Goal: Task Accomplishment & Management: Use online tool/utility

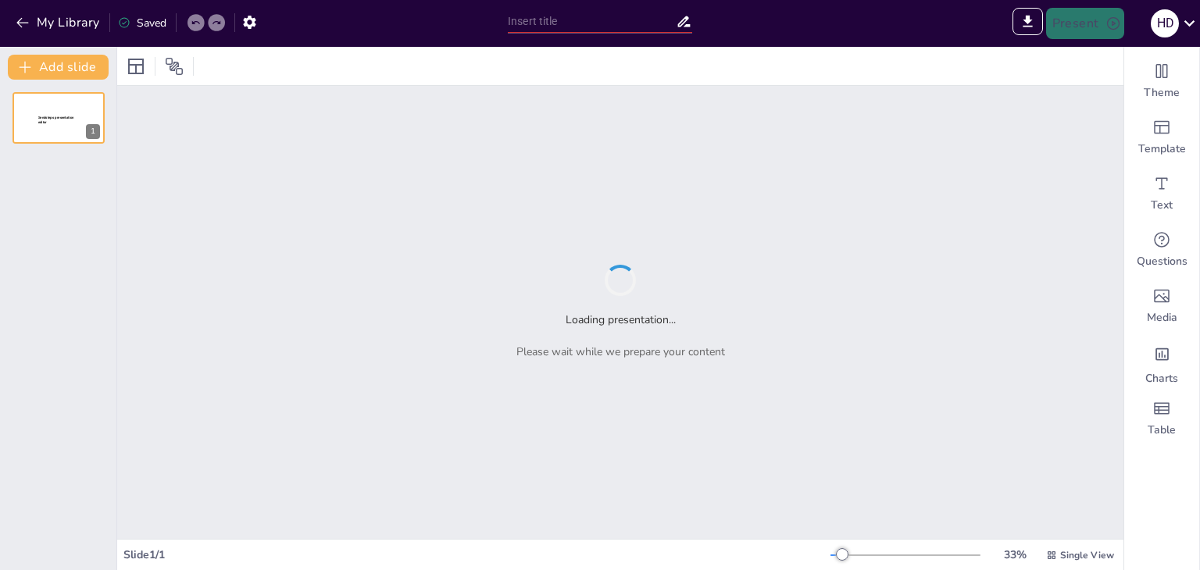
type input "Gestión de Conflictos de Interés: Claves para la Ética Empresarial"
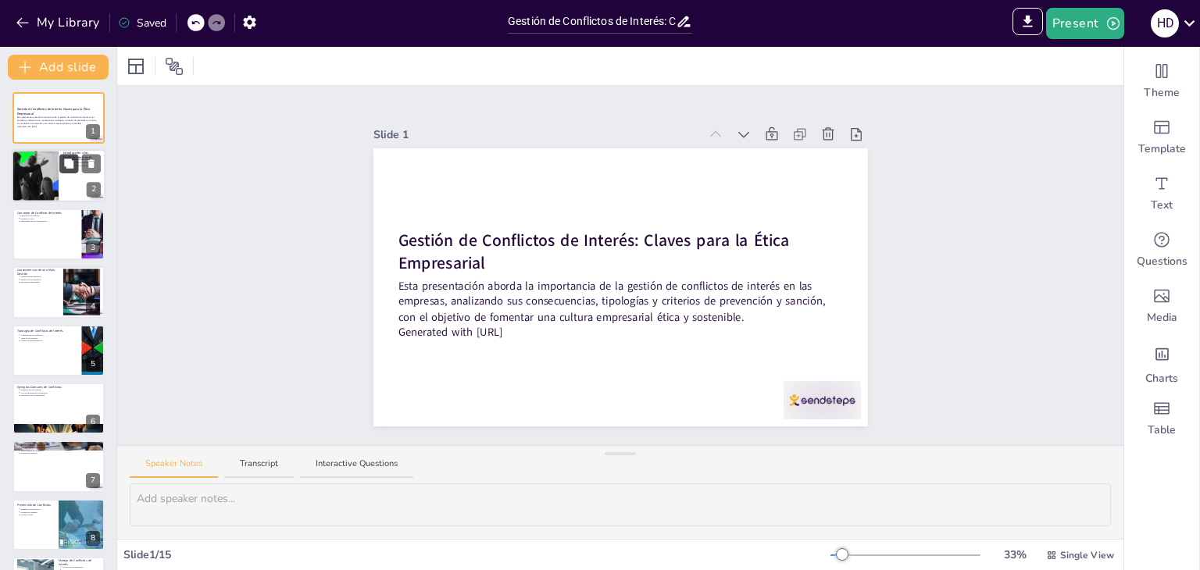
click at [68, 160] on icon at bounding box center [68, 163] width 9 height 9
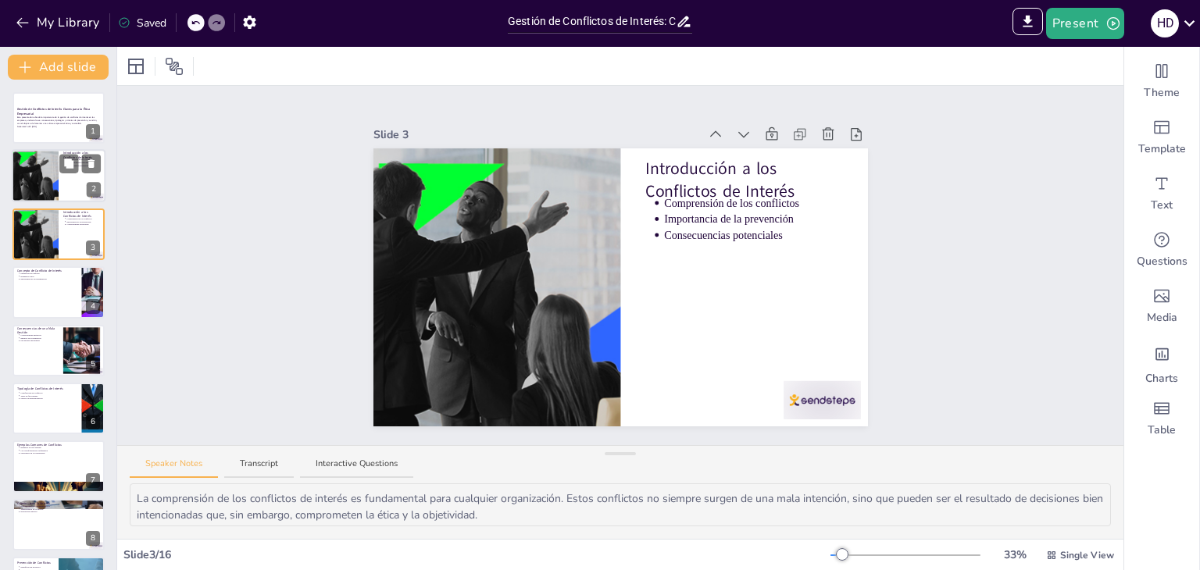
click at [69, 178] on div at bounding box center [59, 176] width 94 height 53
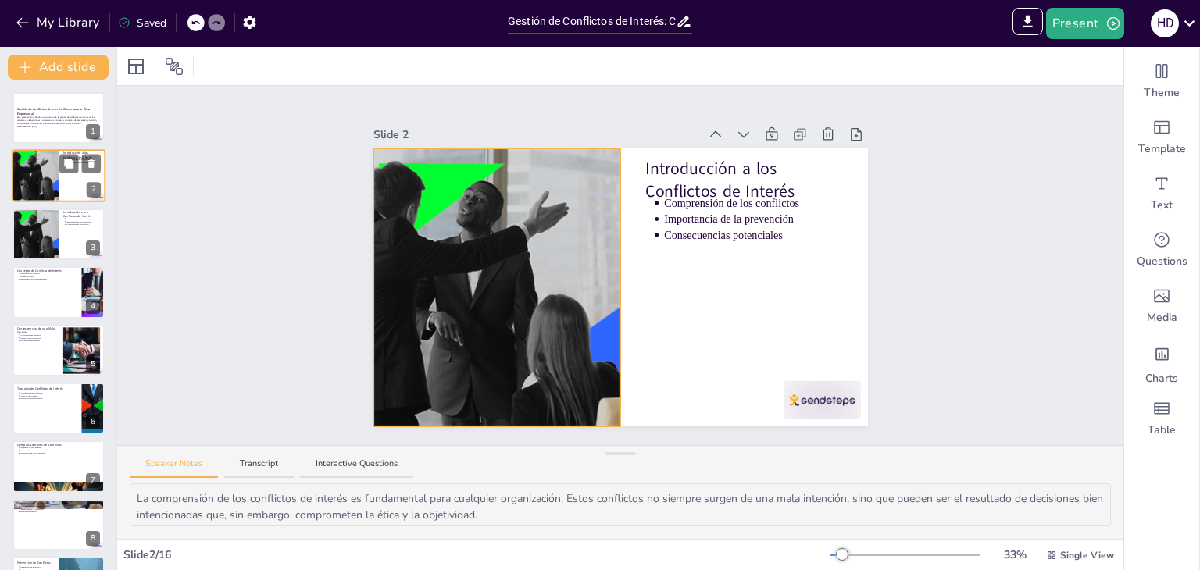
click at [37, 174] on div at bounding box center [36, 176] width 76 height 53
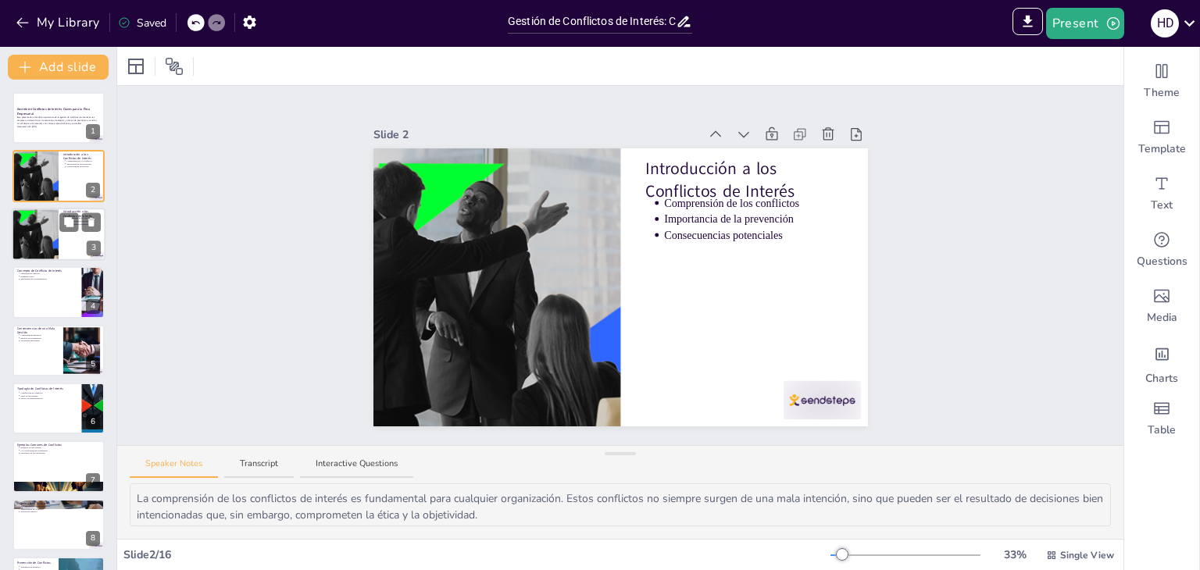
click at [43, 225] on div at bounding box center [36, 234] width 76 height 53
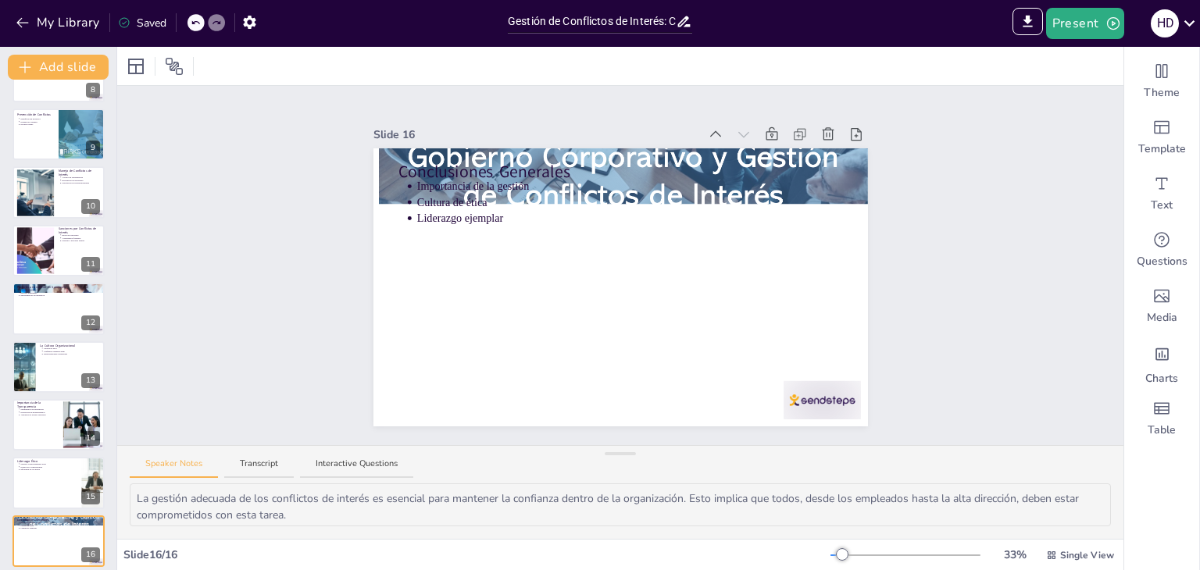
scroll to position [458, 0]
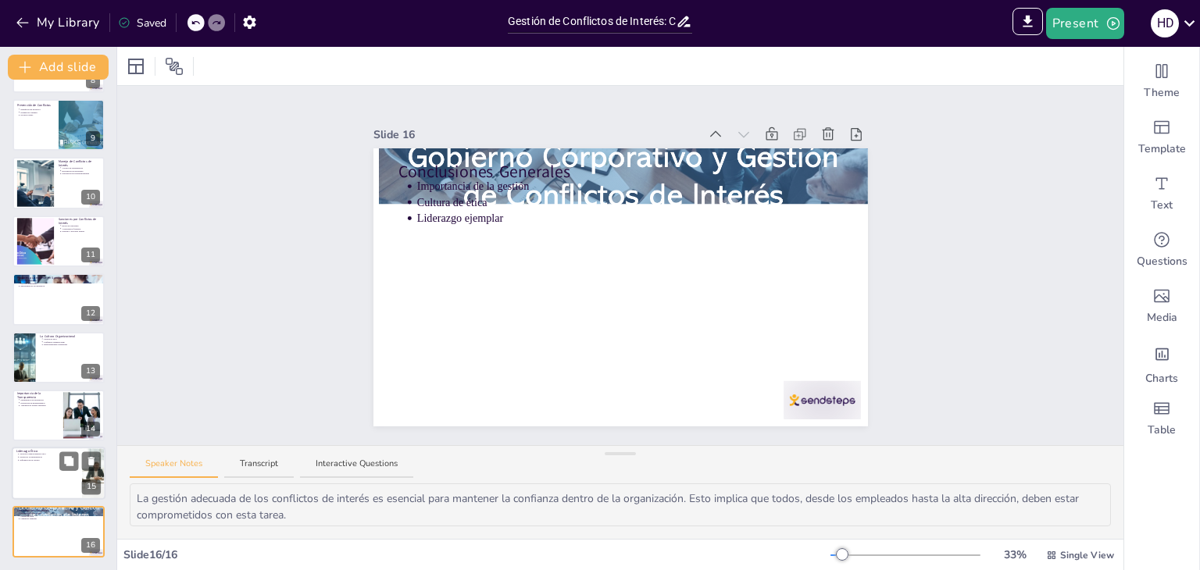
click at [57, 473] on div at bounding box center [59, 474] width 94 height 53
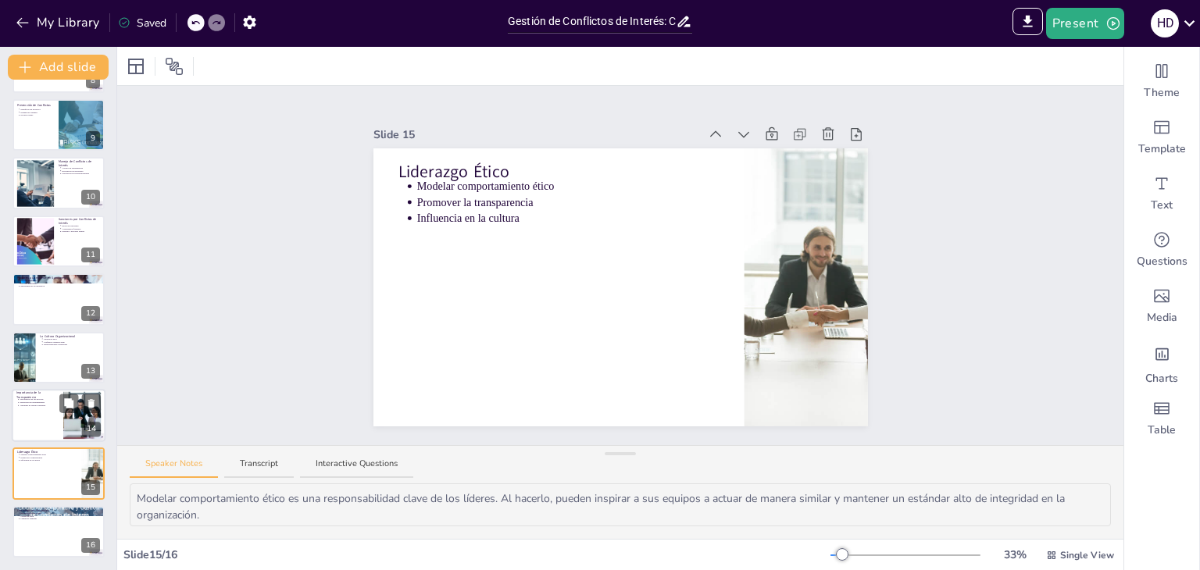
click at [50, 417] on div at bounding box center [59, 415] width 94 height 53
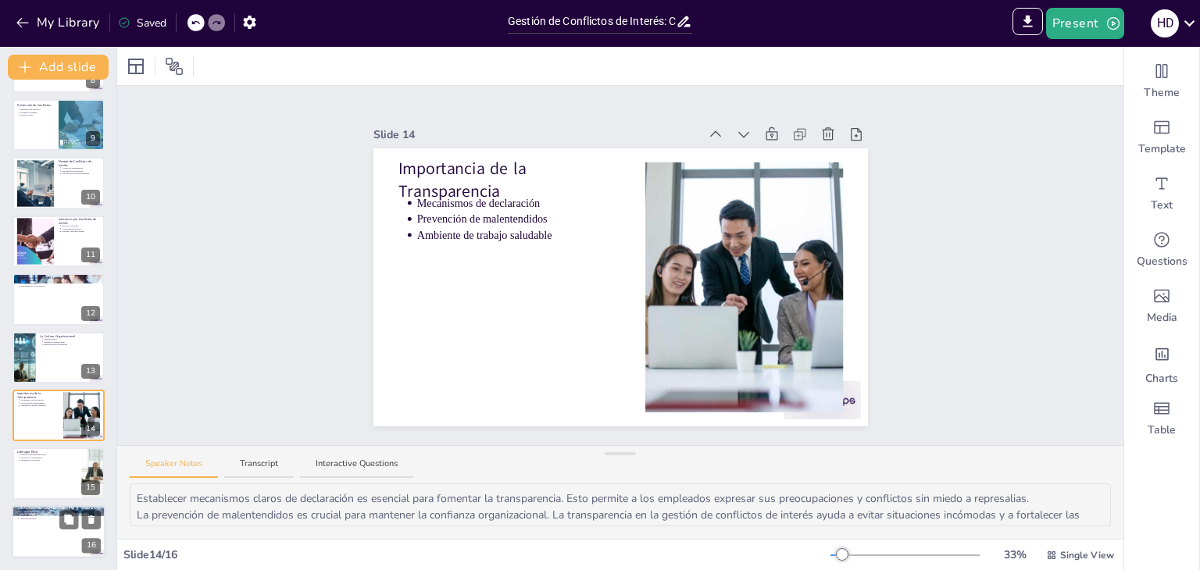
click at [45, 527] on div at bounding box center [59, 531] width 94 height 53
type textarea "La gestión adecuada de los conflictos de interés es esencial para mantener la c…"
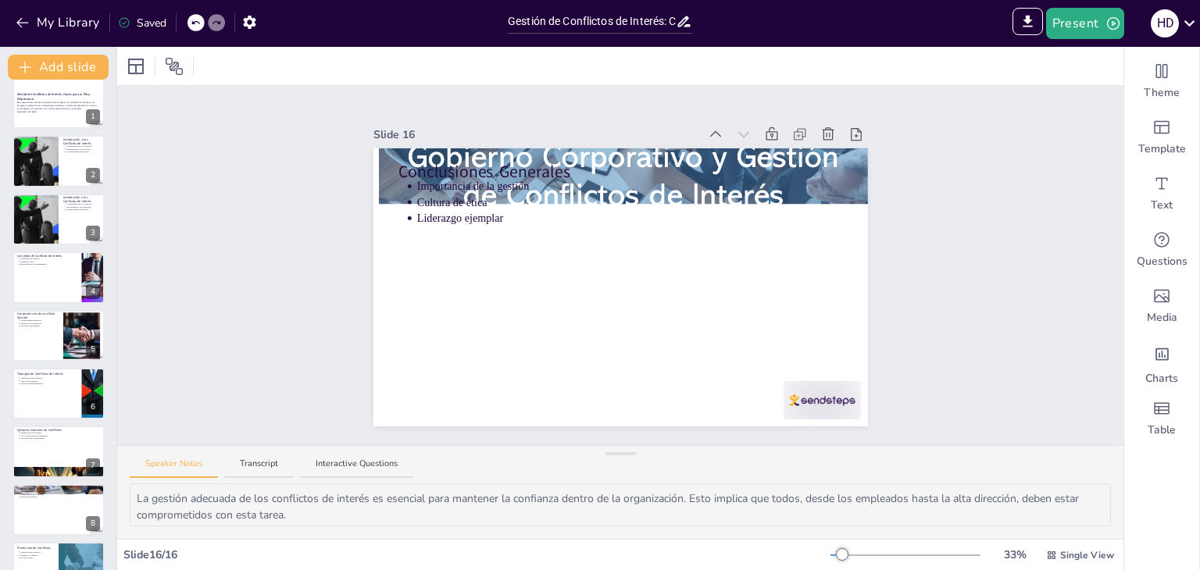
scroll to position [0, 0]
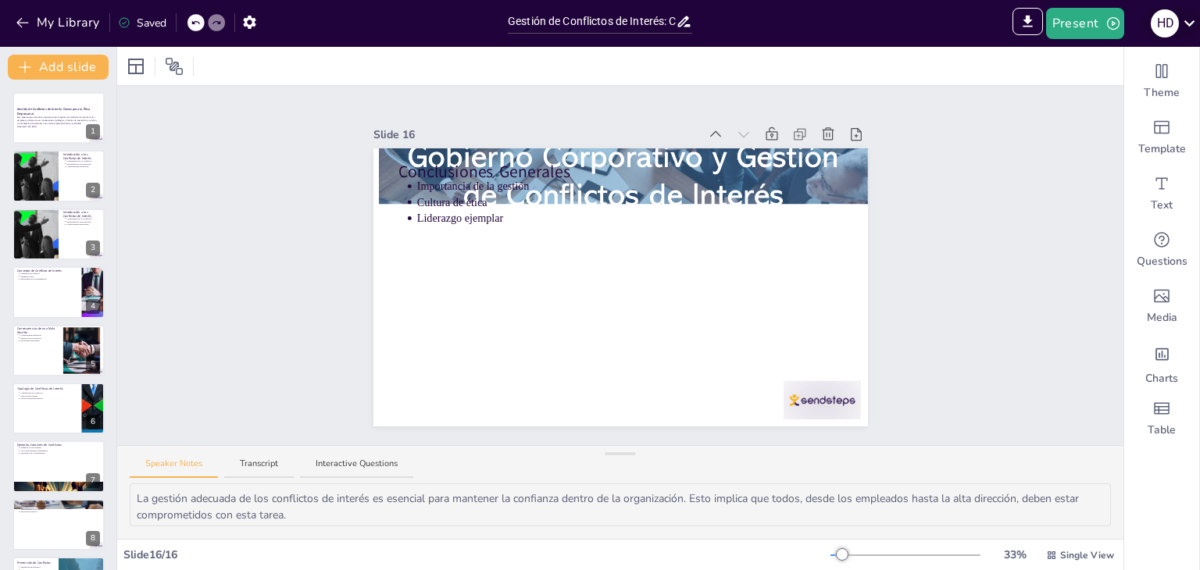
click at [1186, 23] on icon at bounding box center [1189, 23] width 11 height 6
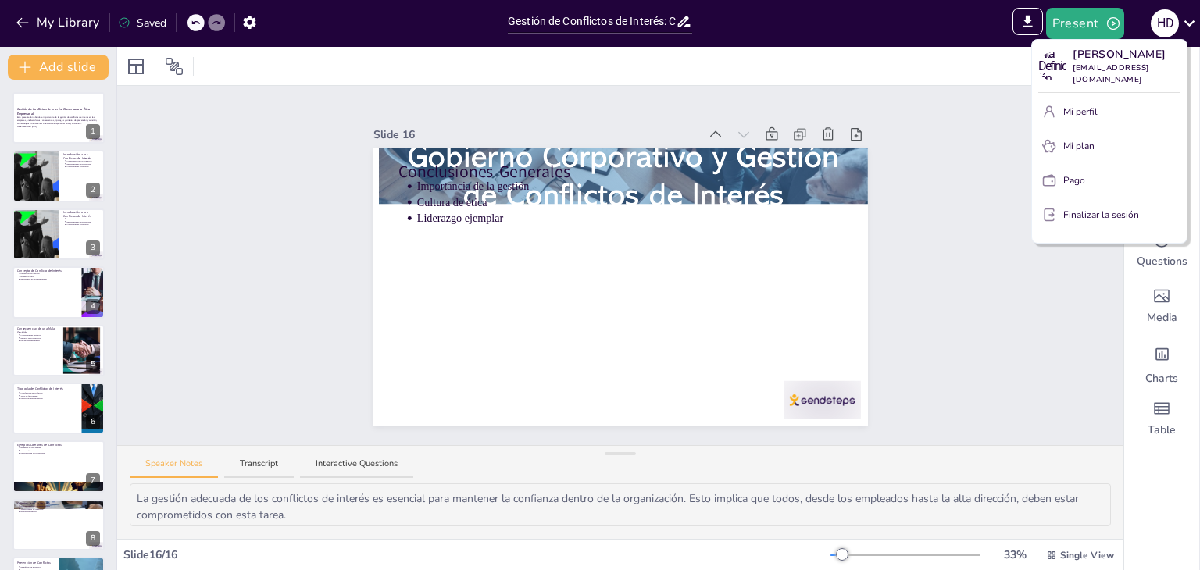
click at [1188, 17] on div at bounding box center [600, 285] width 1200 height 570
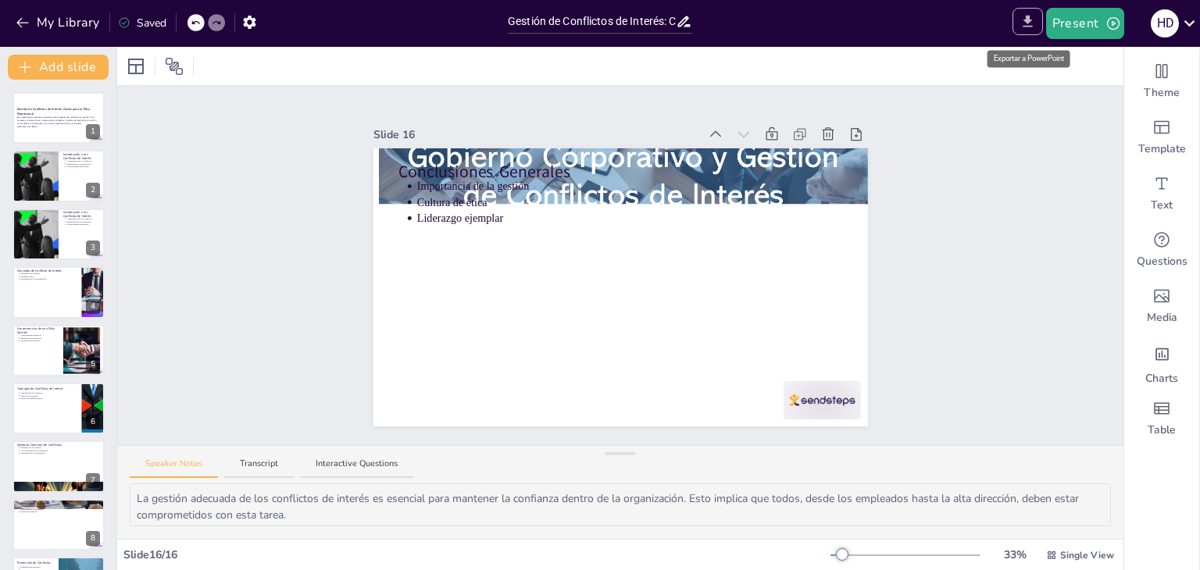
click at [1027, 23] on icon "Export to PowerPoint" at bounding box center [1027, 21] width 16 height 16
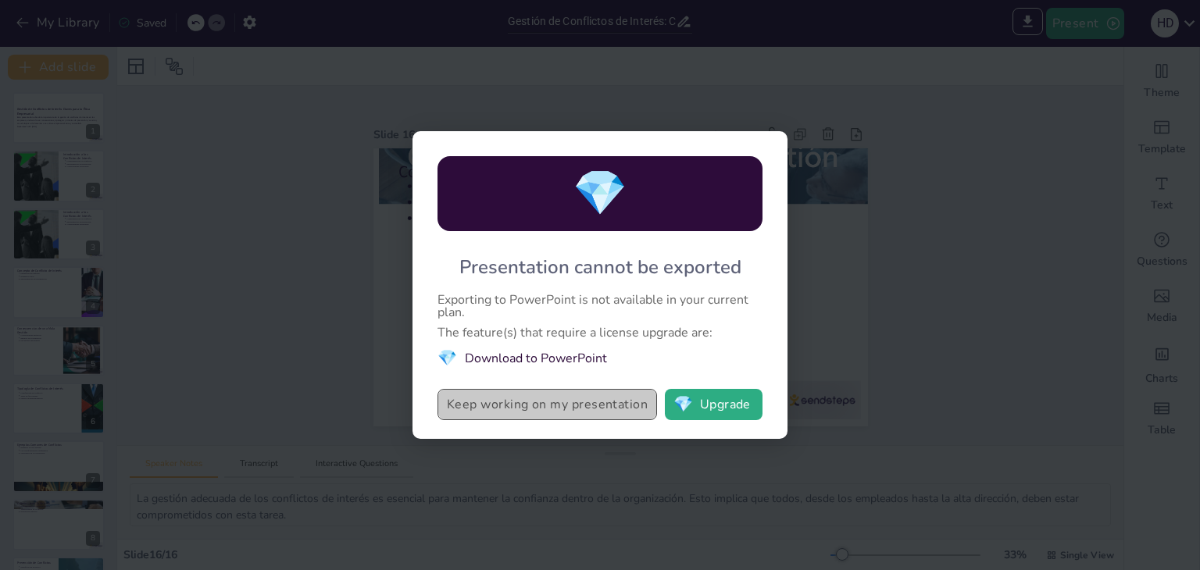
click at [531, 416] on button "Keep working on my presentation" at bounding box center [546, 404] width 219 height 31
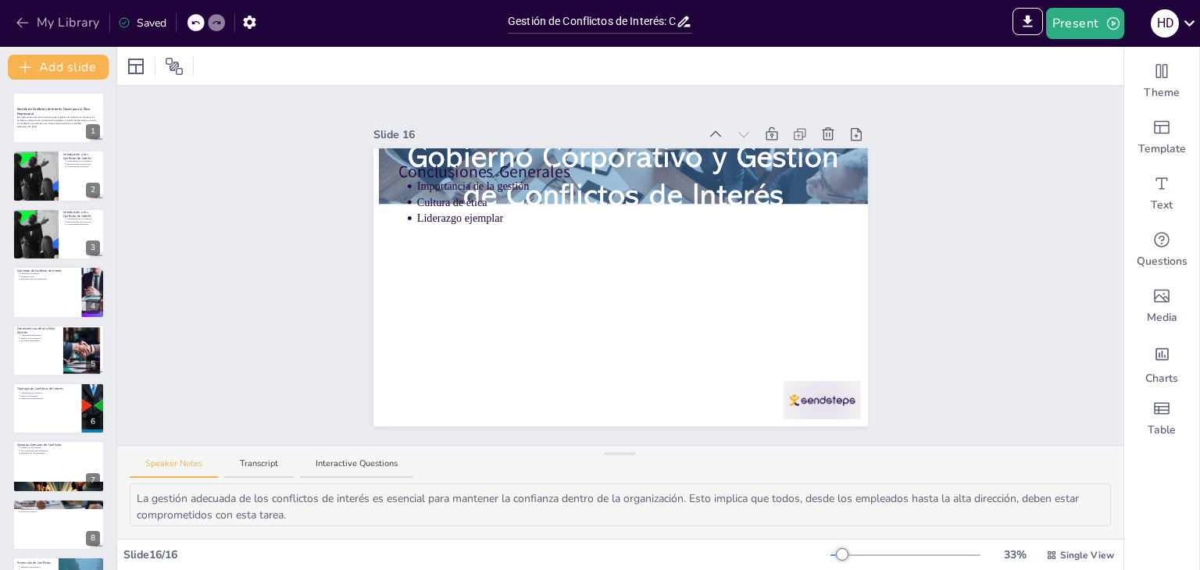
click at [69, 21] on button "My Library" at bounding box center [59, 22] width 95 height 25
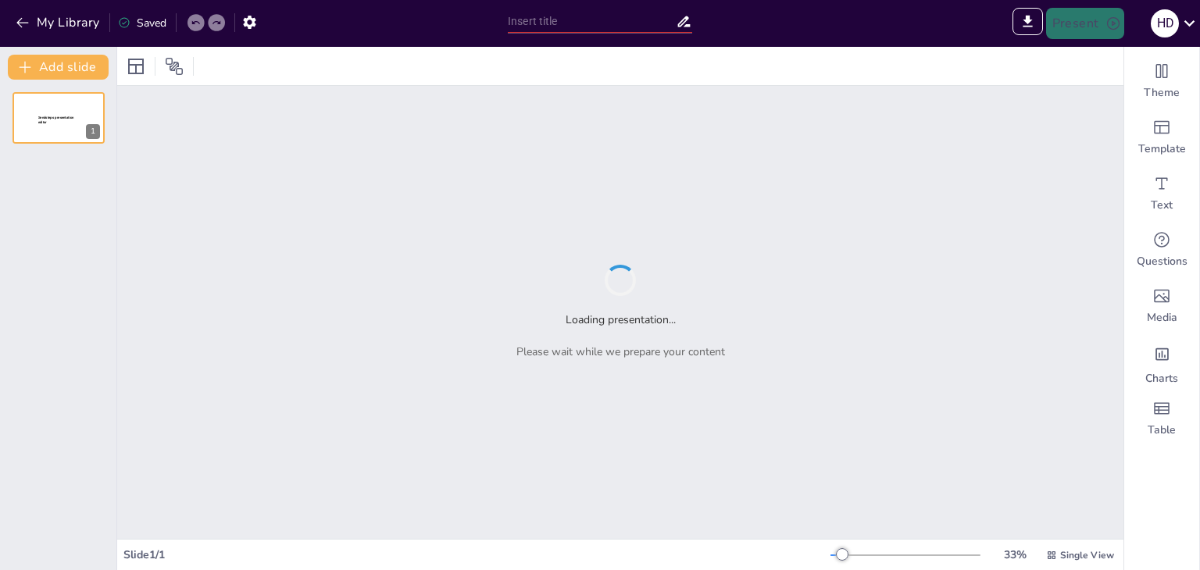
type input "Sendsteps presentation"
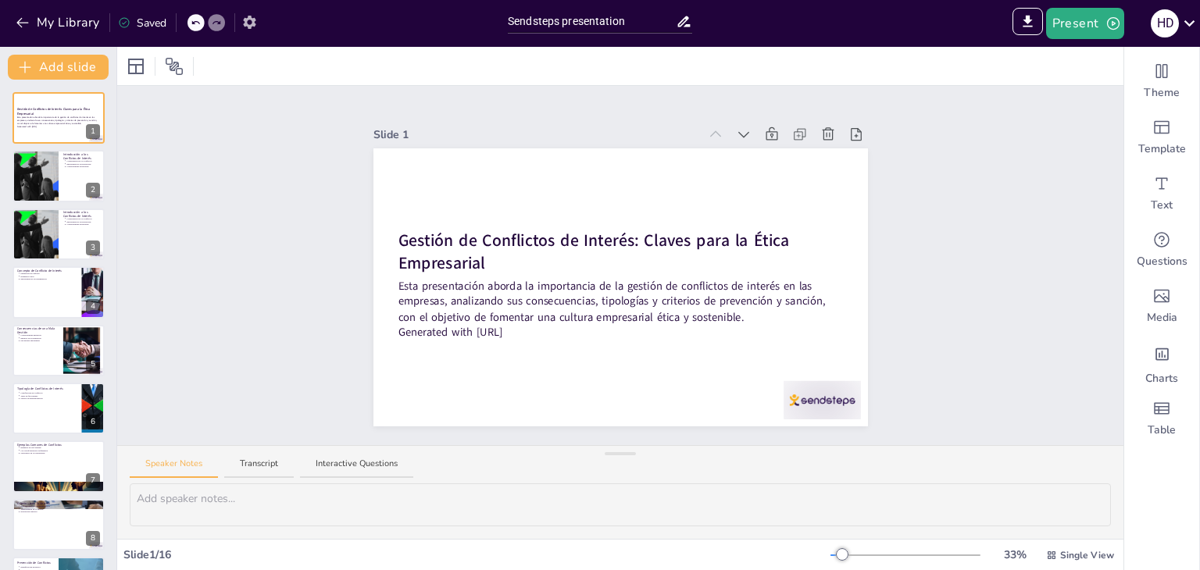
click at [249, 34] on button "button" at bounding box center [249, 22] width 29 height 28
click at [249, 27] on icon "button" at bounding box center [249, 22] width 12 height 13
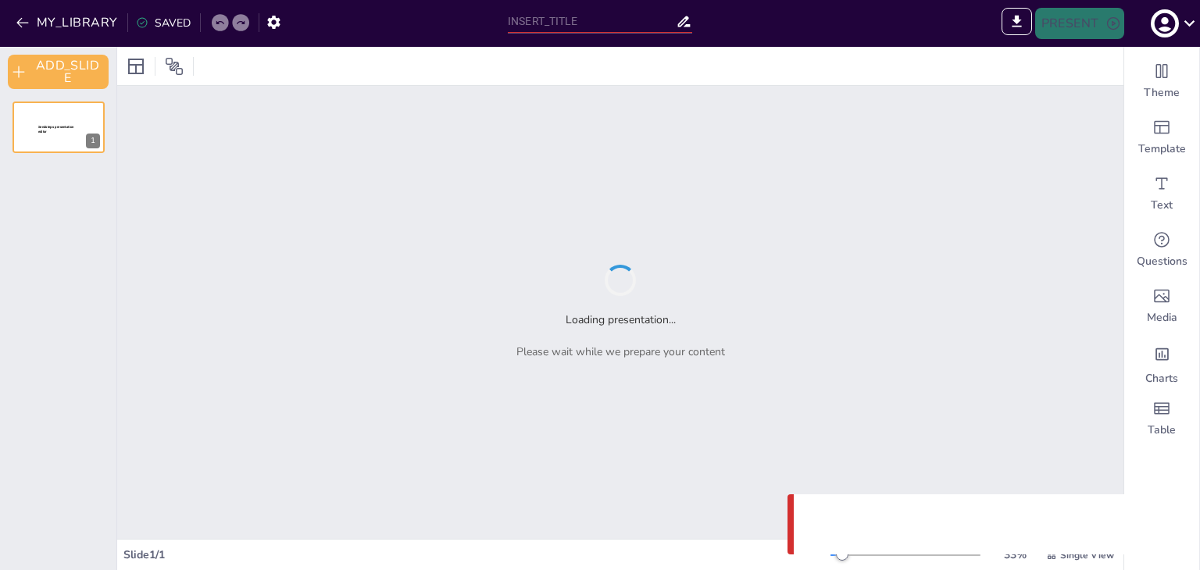
type input "Sendsteps presentation"
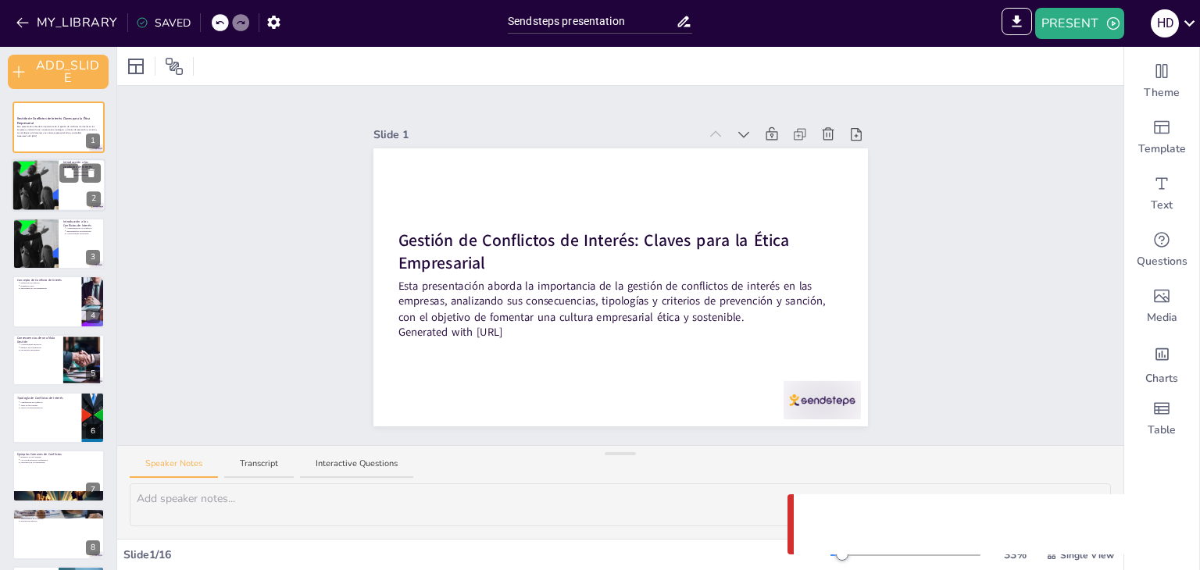
click at [48, 180] on div at bounding box center [36, 185] width 76 height 53
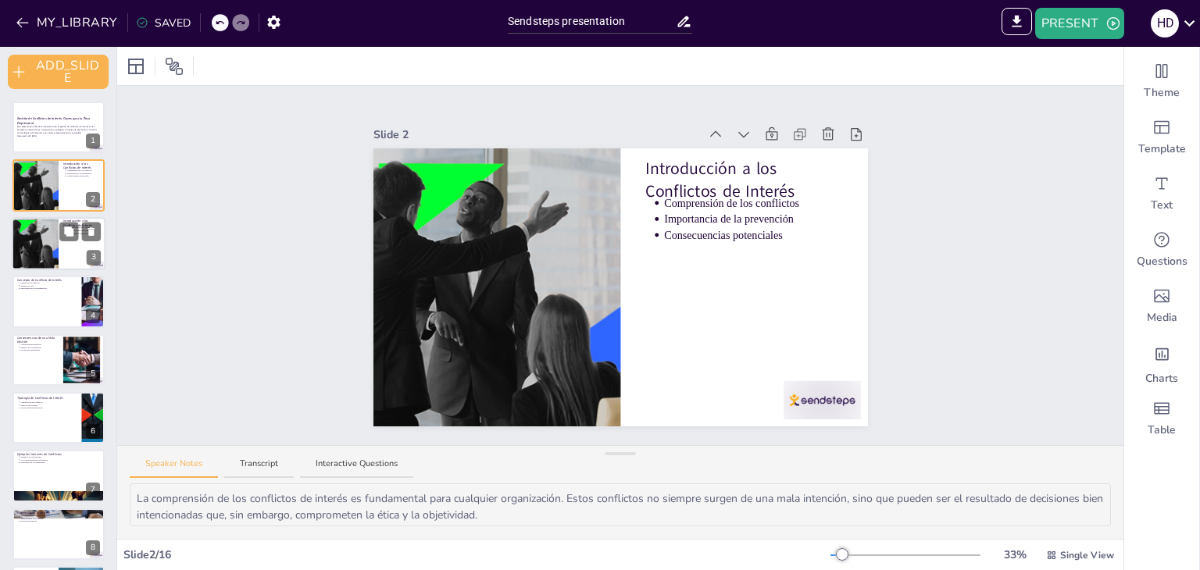
click at [42, 231] on div at bounding box center [36, 243] width 76 height 53
click at [45, 185] on div at bounding box center [36, 185] width 76 height 53
click at [97, 176] on icon at bounding box center [91, 173] width 11 height 11
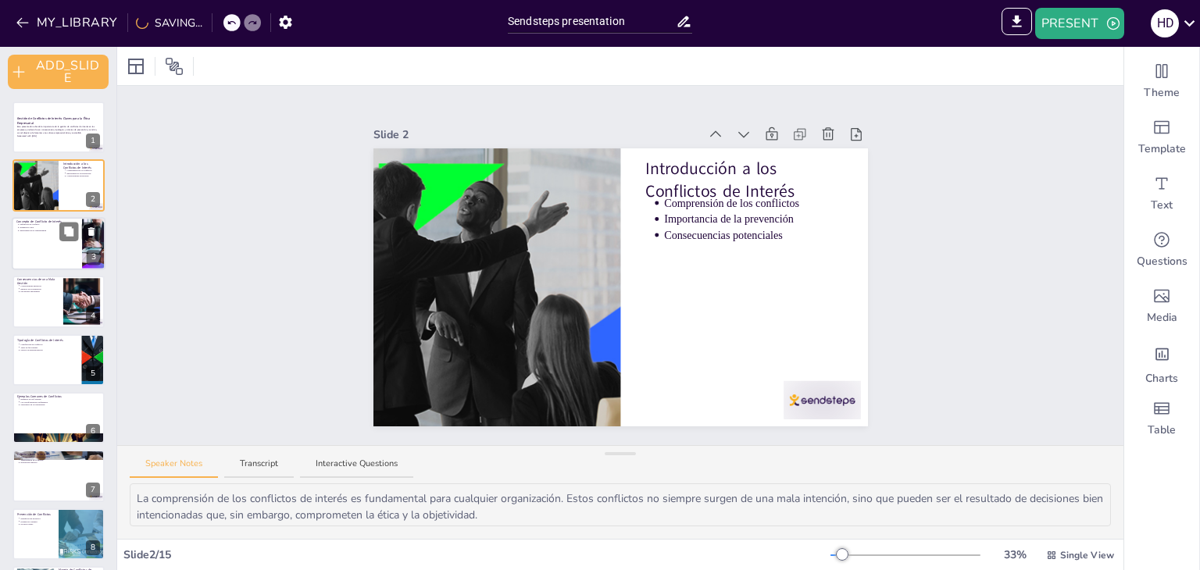
click at [37, 246] on div at bounding box center [59, 243] width 94 height 53
type textarea "La definición de conflicto de interés es crucial para entender su impacto en la…"
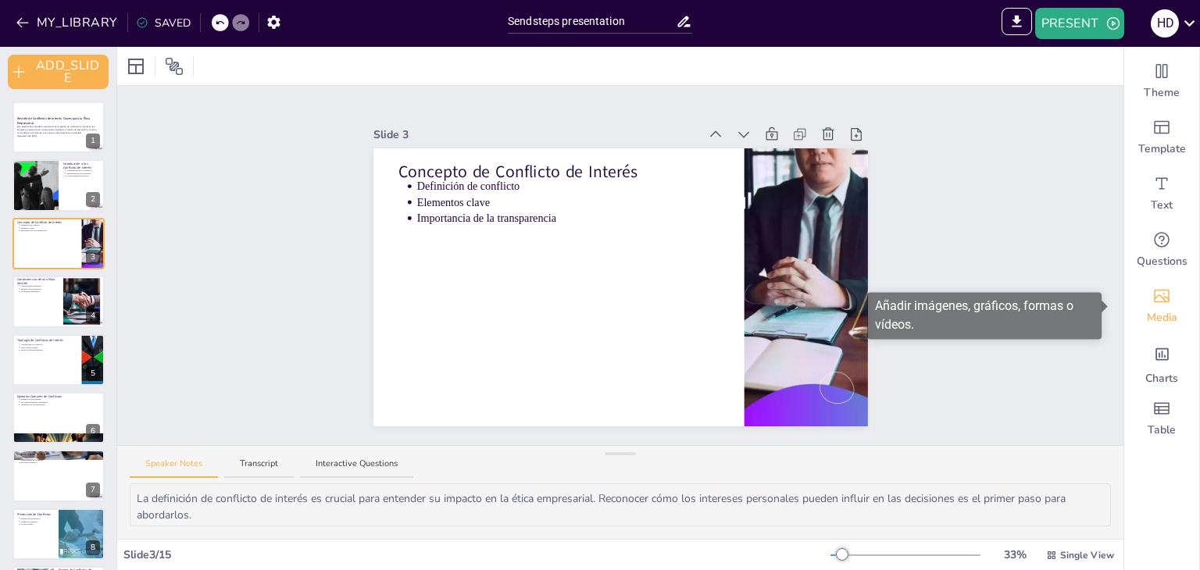
click at [1152, 301] on icon "Add images, graphics, shapes or video" at bounding box center [1161, 296] width 19 height 19
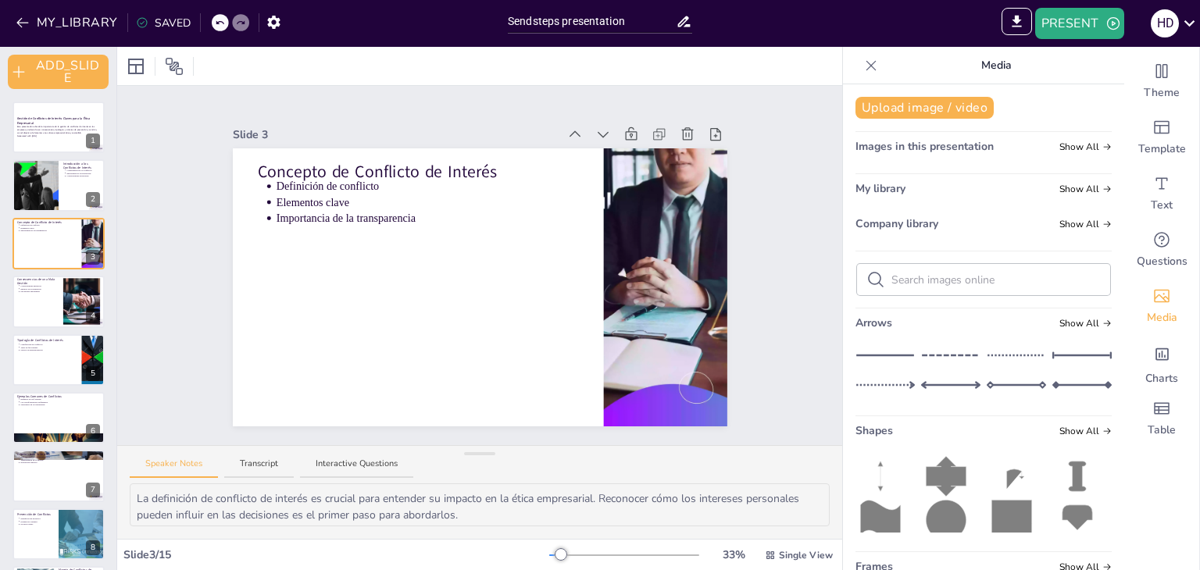
click at [865, 63] on icon at bounding box center [871, 66] width 16 height 16
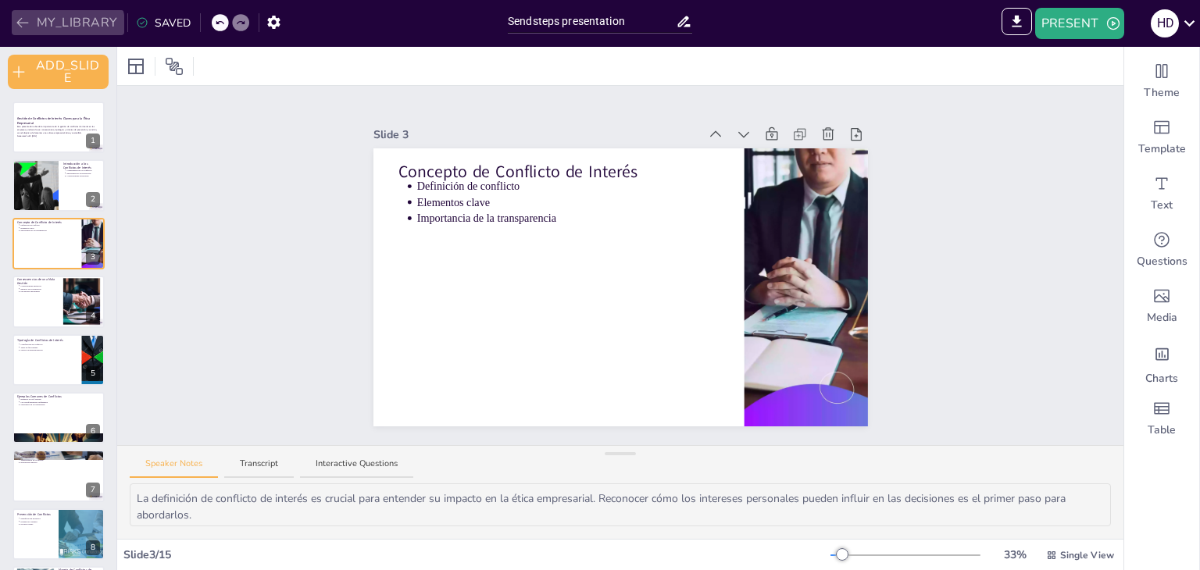
click at [54, 30] on button "MY_LIBRARY" at bounding box center [68, 22] width 112 height 25
